Goal: Information Seeking & Learning: Learn about a topic

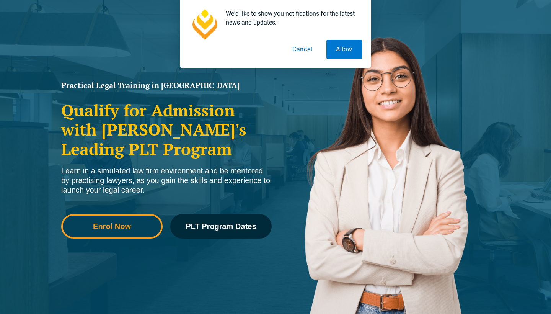
click at [129, 224] on span "Enrol Now" at bounding box center [112, 226] width 38 height 8
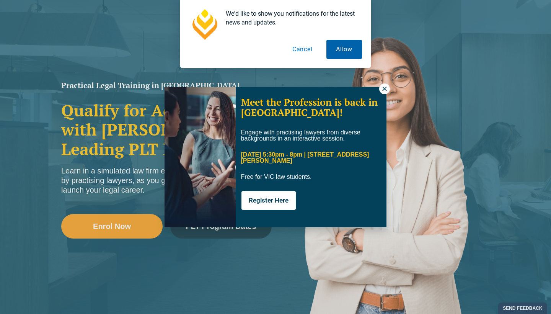
click at [352, 51] on button "Allow" at bounding box center [344, 49] width 36 height 19
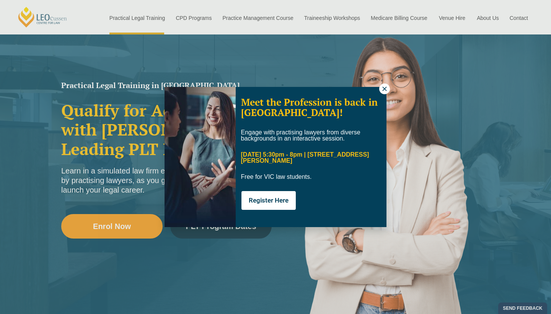
click at [383, 90] on icon at bounding box center [384, 88] width 7 height 7
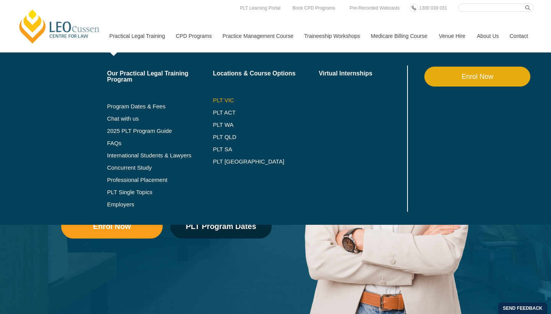
click at [226, 102] on link "PLT VIC" at bounding box center [266, 100] width 106 height 6
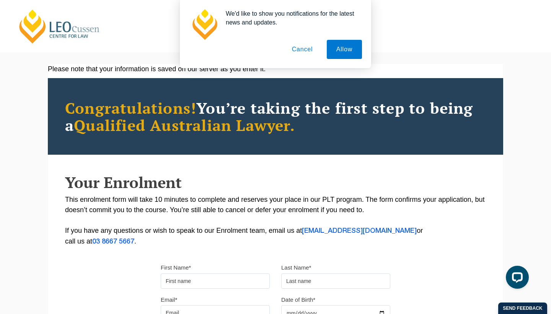
click at [309, 49] on button "Cancel" at bounding box center [302, 49] width 40 height 19
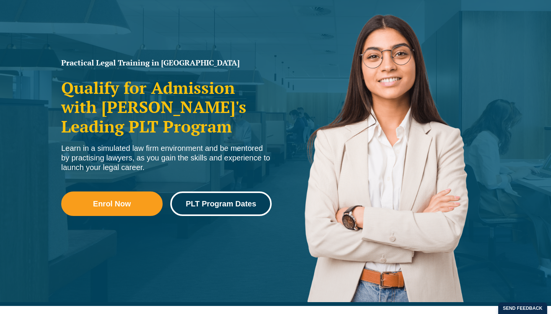
scroll to position [83, 0]
click at [220, 208] on link "PLT Program Dates" at bounding box center [220, 203] width 101 height 24
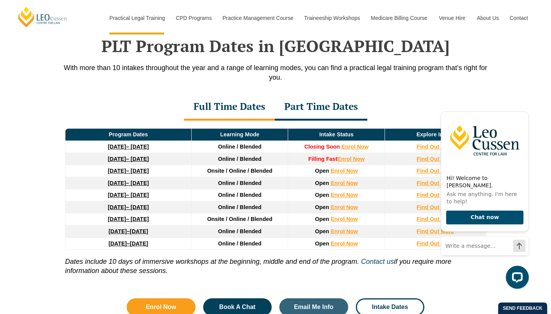
click at [333, 112] on div "Part Time Dates" at bounding box center [321, 107] width 93 height 27
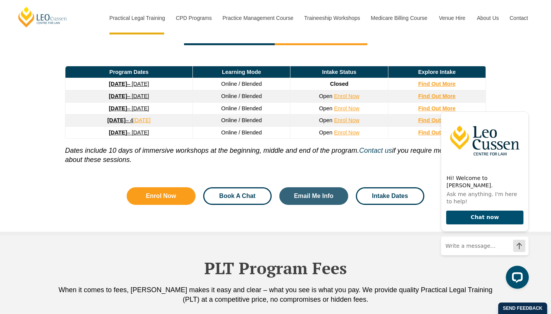
scroll to position [1074, 0]
